Goal: Browse casually: Explore the website without a specific task or goal

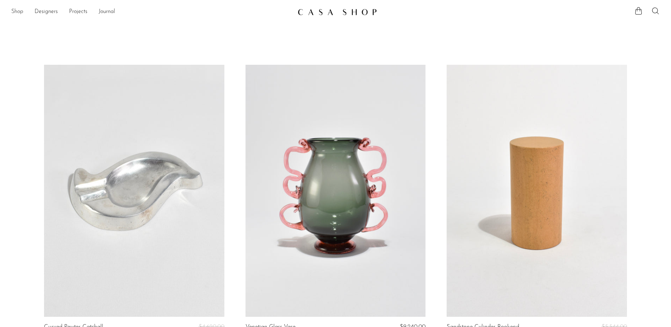
click at [17, 8] on link "Shop" at bounding box center [17, 11] width 12 height 9
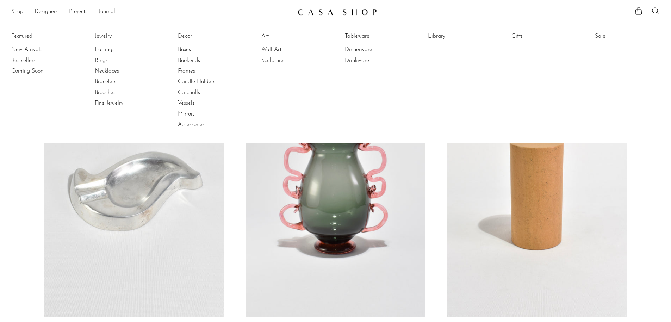
click at [201, 92] on link "Catchalls" at bounding box center [204, 93] width 53 height 8
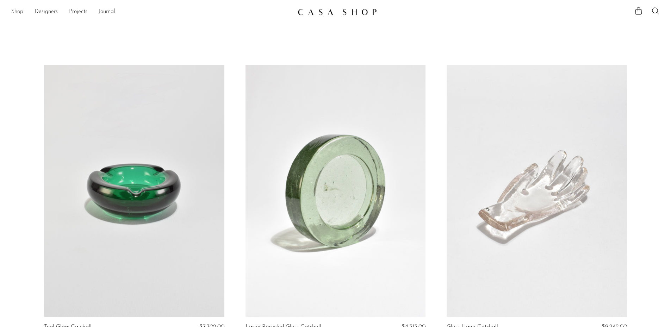
click at [17, 11] on link "Shop" at bounding box center [17, 11] width 12 height 9
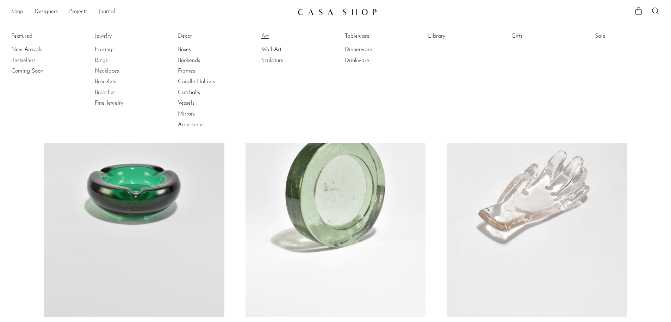
click at [270, 37] on link "Art" at bounding box center [287, 36] width 53 height 8
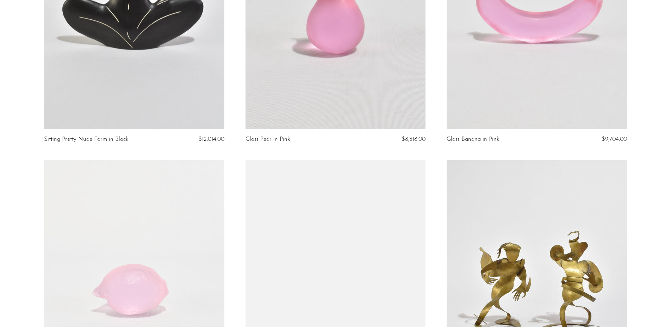
scroll to position [3239, 0]
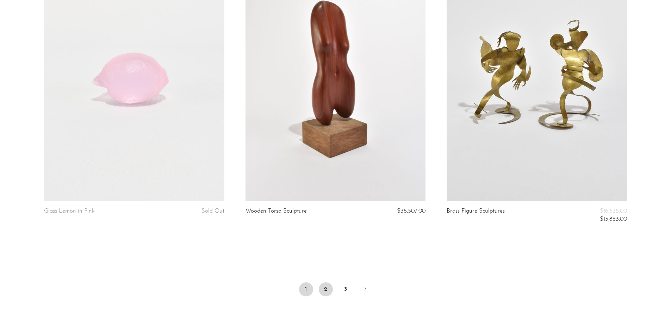
click at [330, 286] on link "2" at bounding box center [326, 289] width 14 height 14
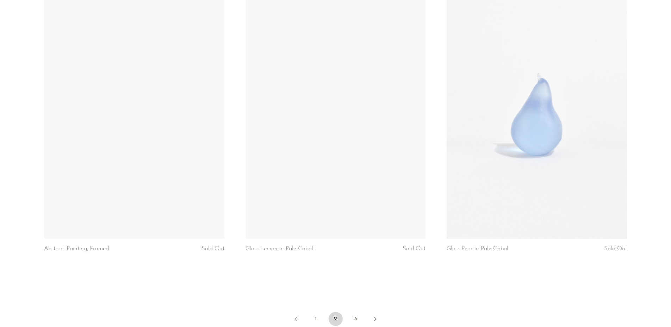
scroll to position [3310, 0]
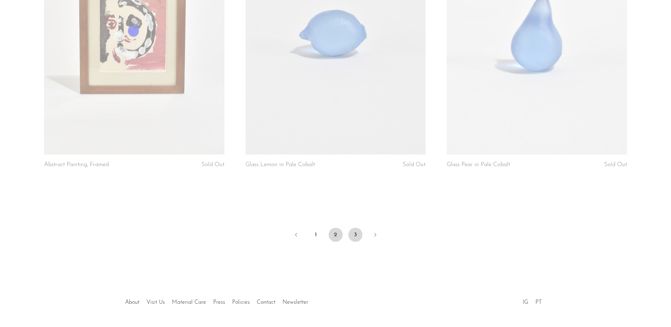
click at [354, 233] on link "3" at bounding box center [355, 235] width 14 height 14
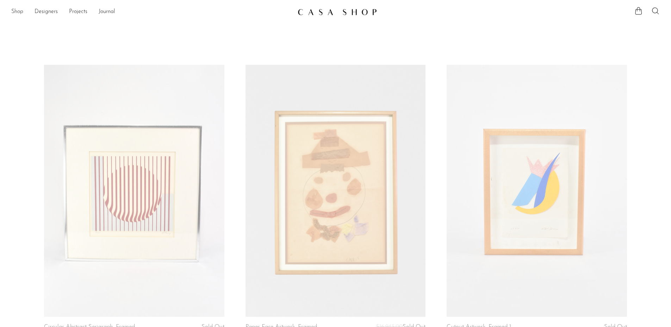
click at [19, 14] on link "Shop" at bounding box center [17, 11] width 12 height 9
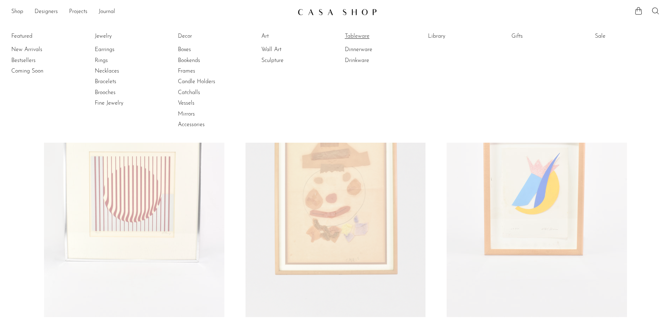
click at [354, 39] on link "Tableware" at bounding box center [371, 36] width 53 height 8
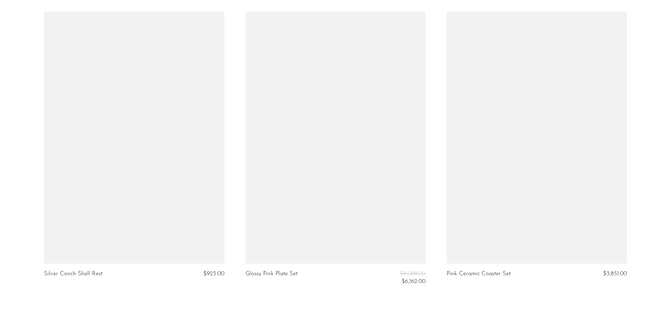
scroll to position [3308, 0]
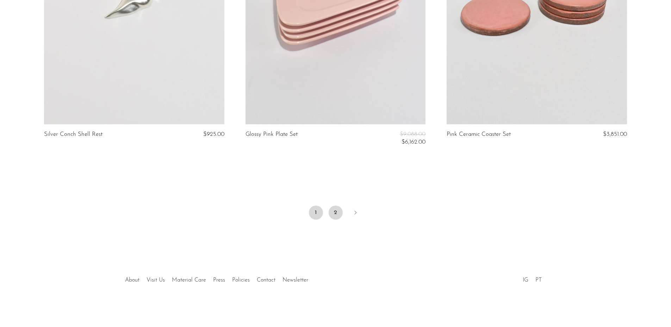
click at [333, 214] on link "2" at bounding box center [336, 213] width 14 height 14
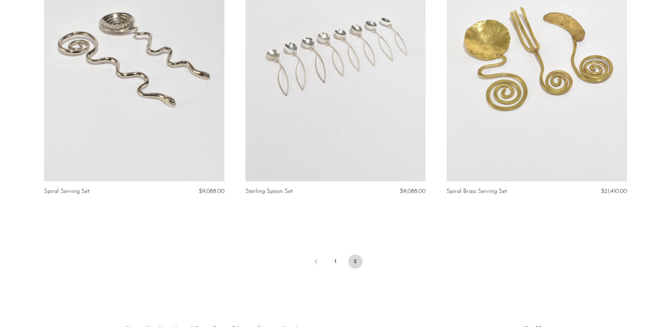
scroll to position [767, 0]
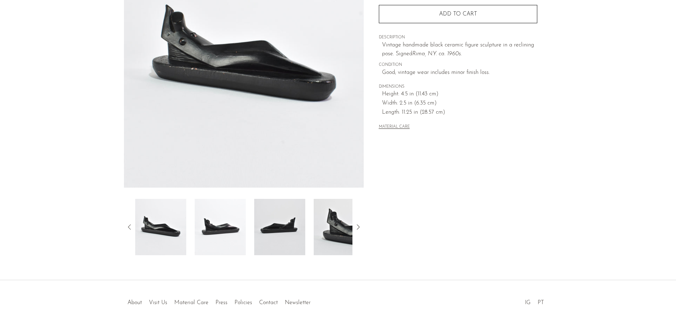
scroll to position [96, 0]
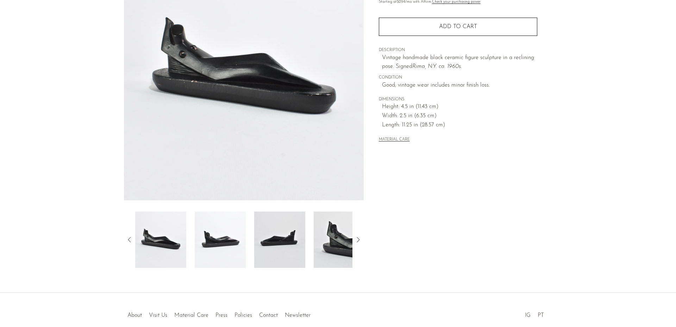
click at [331, 249] on img at bounding box center [339, 240] width 51 height 56
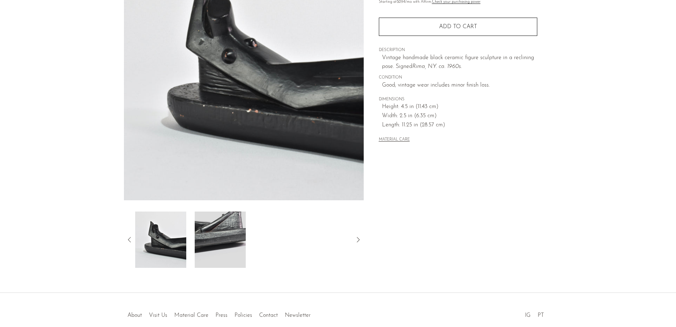
click at [151, 245] on img at bounding box center [160, 240] width 51 height 56
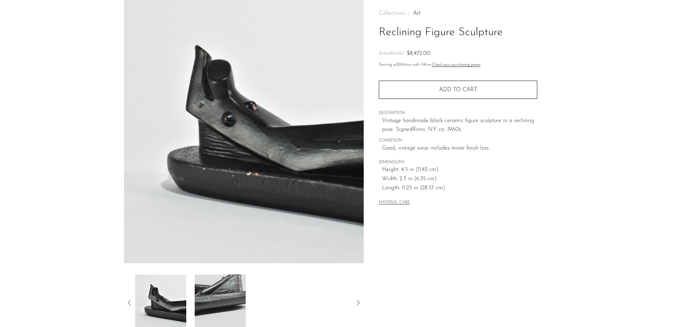
scroll to position [0, 0]
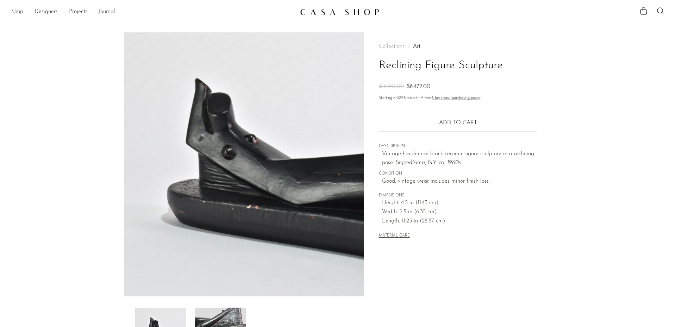
click at [111, 10] on link "Journal" at bounding box center [107, 11] width 17 height 9
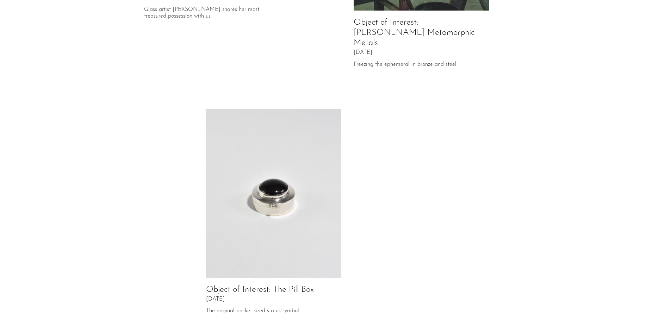
scroll to position [246, 0]
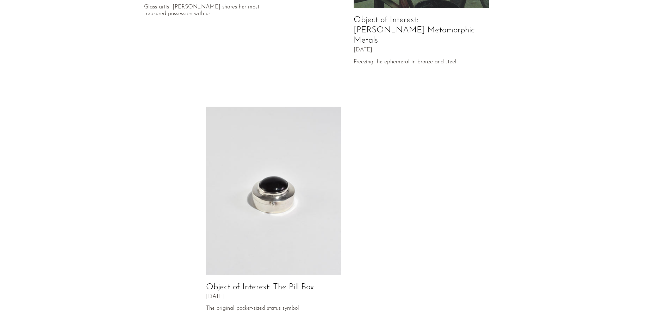
click at [289, 164] on img at bounding box center [273, 191] width 135 height 169
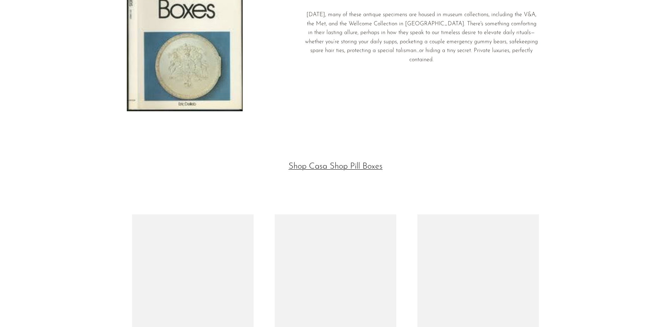
scroll to position [1841, 0]
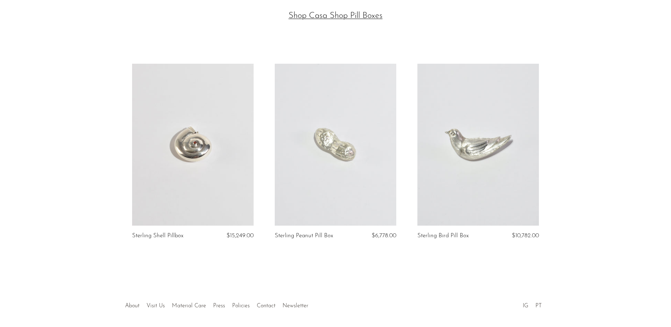
click at [226, 142] on link at bounding box center [192, 145] width 121 height 162
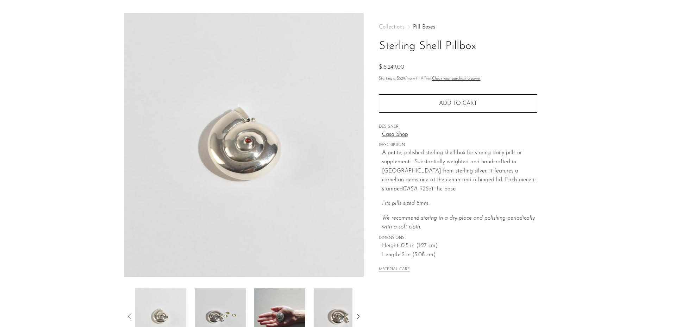
scroll to position [35, 0]
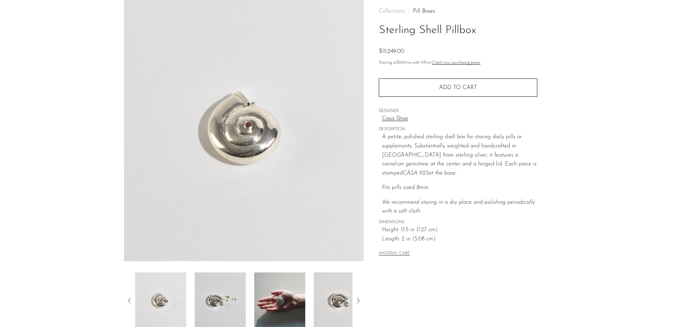
click at [267, 296] on img at bounding box center [279, 301] width 51 height 56
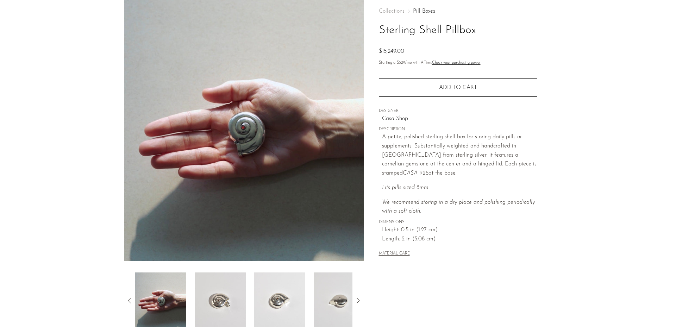
click at [244, 300] on img at bounding box center [220, 301] width 51 height 56
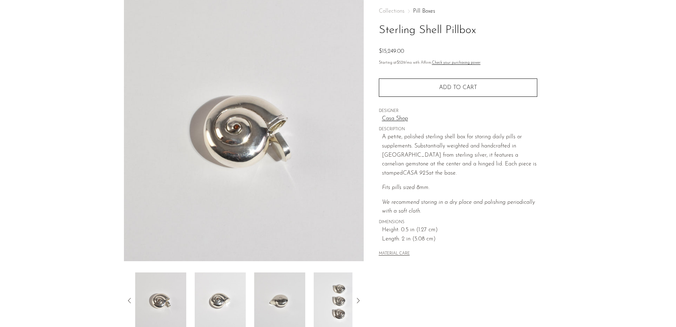
click at [287, 294] on img at bounding box center [279, 301] width 51 height 56
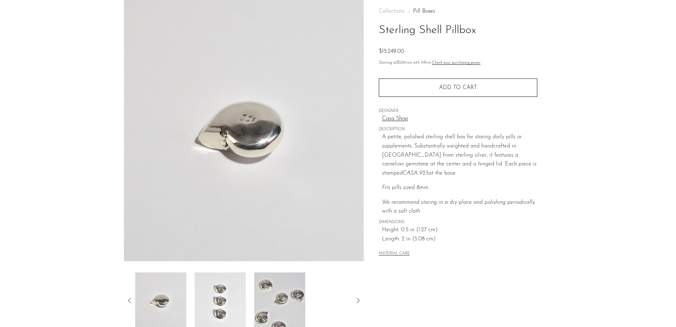
click at [213, 301] on img at bounding box center [220, 301] width 51 height 56
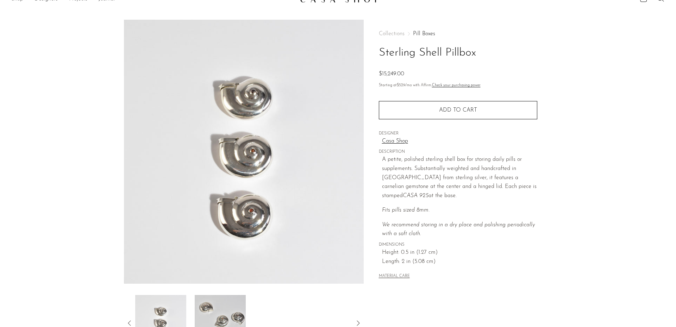
scroll to position [0, 0]
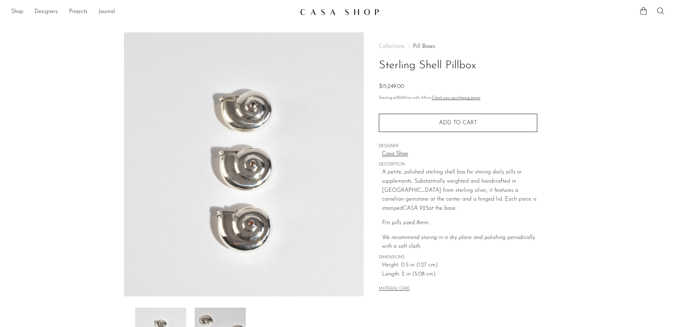
click at [398, 153] on link "Casa Shop" at bounding box center [459, 154] width 155 height 9
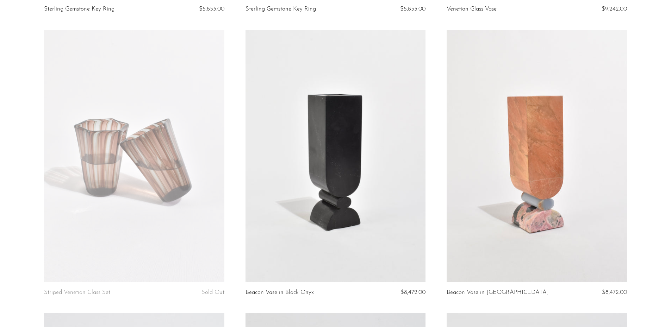
scroll to position [559, 0]
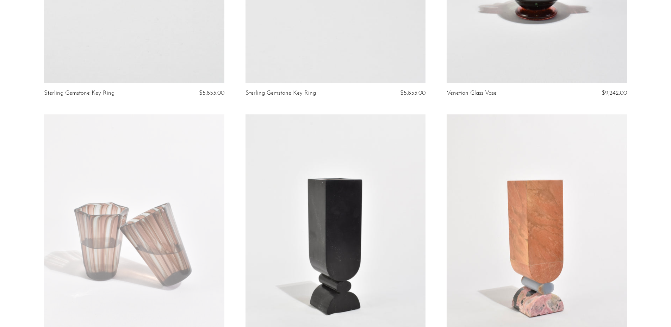
click at [512, 220] on link at bounding box center [536, 240] width 180 height 252
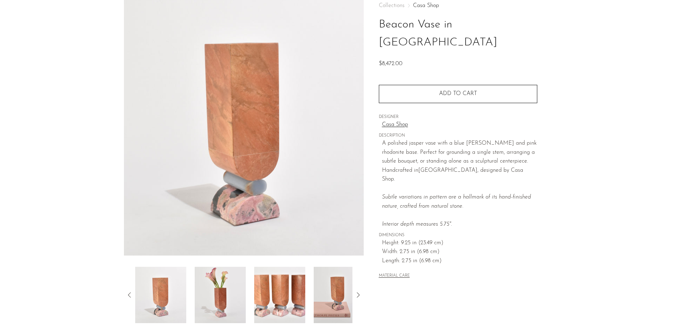
scroll to position [106, 0]
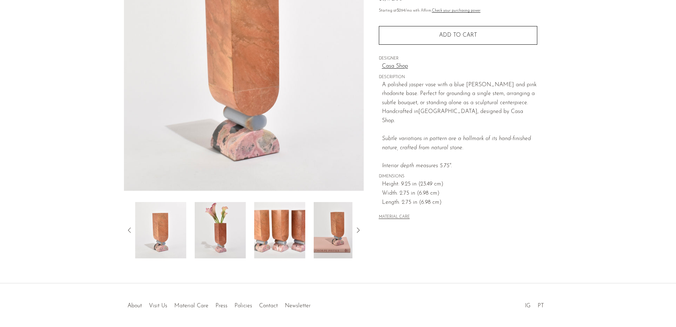
click at [204, 234] on img at bounding box center [220, 230] width 51 height 56
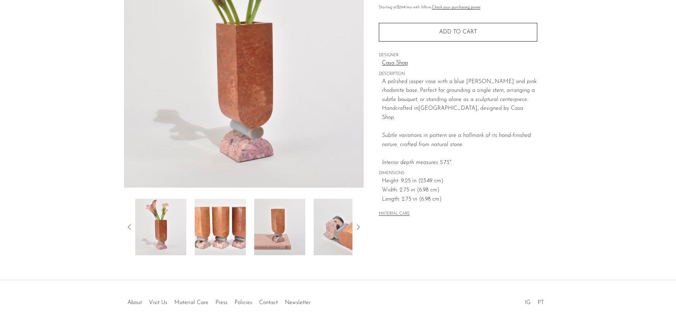
scroll to position [96, 0]
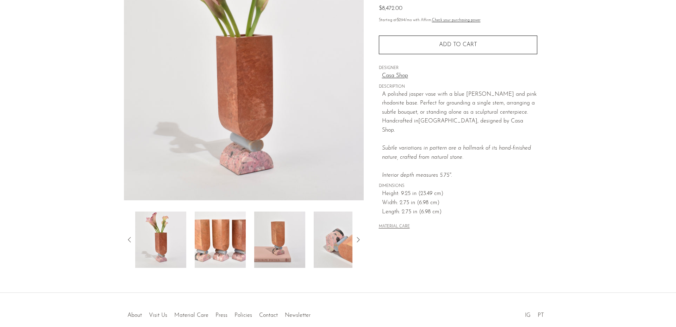
click at [256, 151] on img at bounding box center [244, 68] width 240 height 264
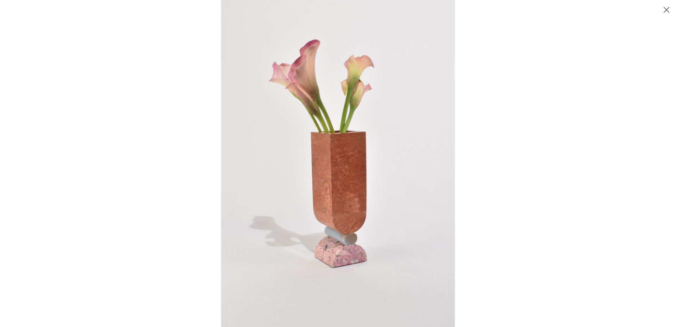
click at [668, 10] on button "Close" at bounding box center [666, 10] width 12 height 12
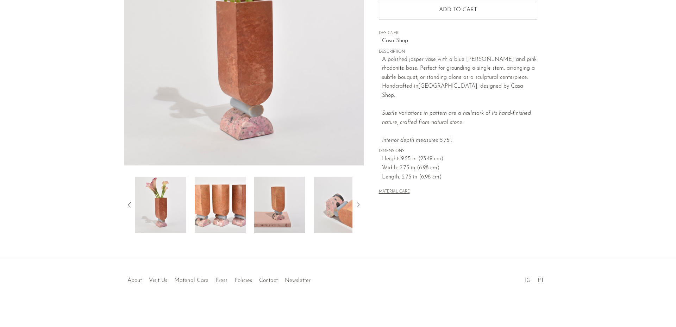
scroll to position [131, 0]
click at [162, 280] on link "Visit Us" at bounding box center [158, 280] width 18 height 6
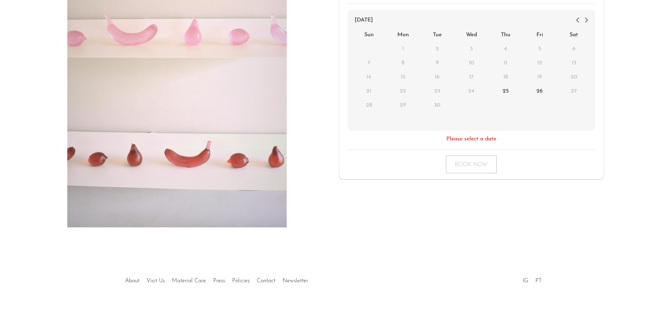
scroll to position [150, 0]
click at [540, 277] on link "PT" at bounding box center [538, 280] width 6 height 6
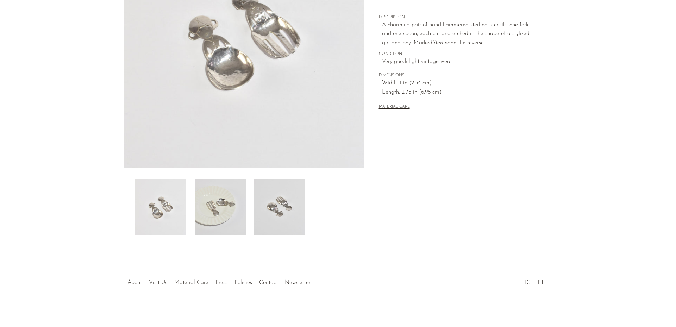
scroll to position [131, 0]
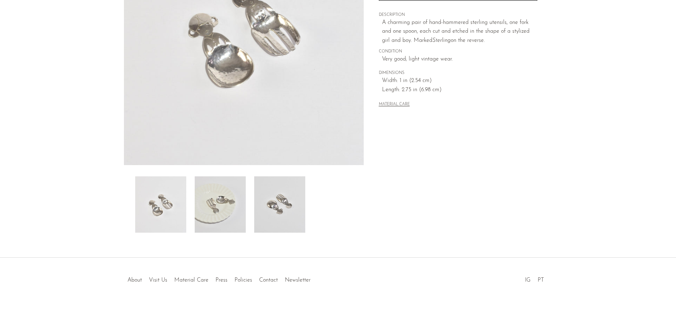
click at [225, 218] on img at bounding box center [220, 204] width 51 height 56
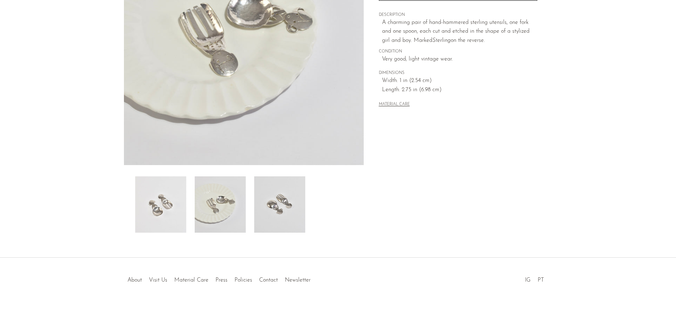
click at [267, 215] on img at bounding box center [279, 204] width 51 height 56
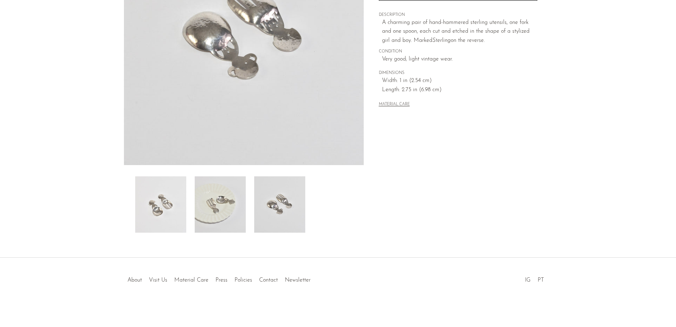
click at [170, 206] on img at bounding box center [160, 204] width 51 height 56
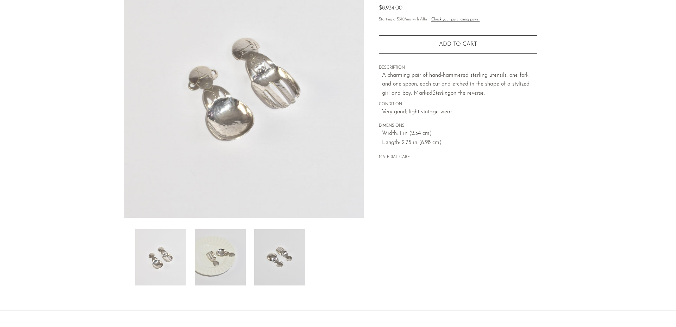
scroll to position [0, 0]
